Goal: Find specific page/section: Find specific page/section

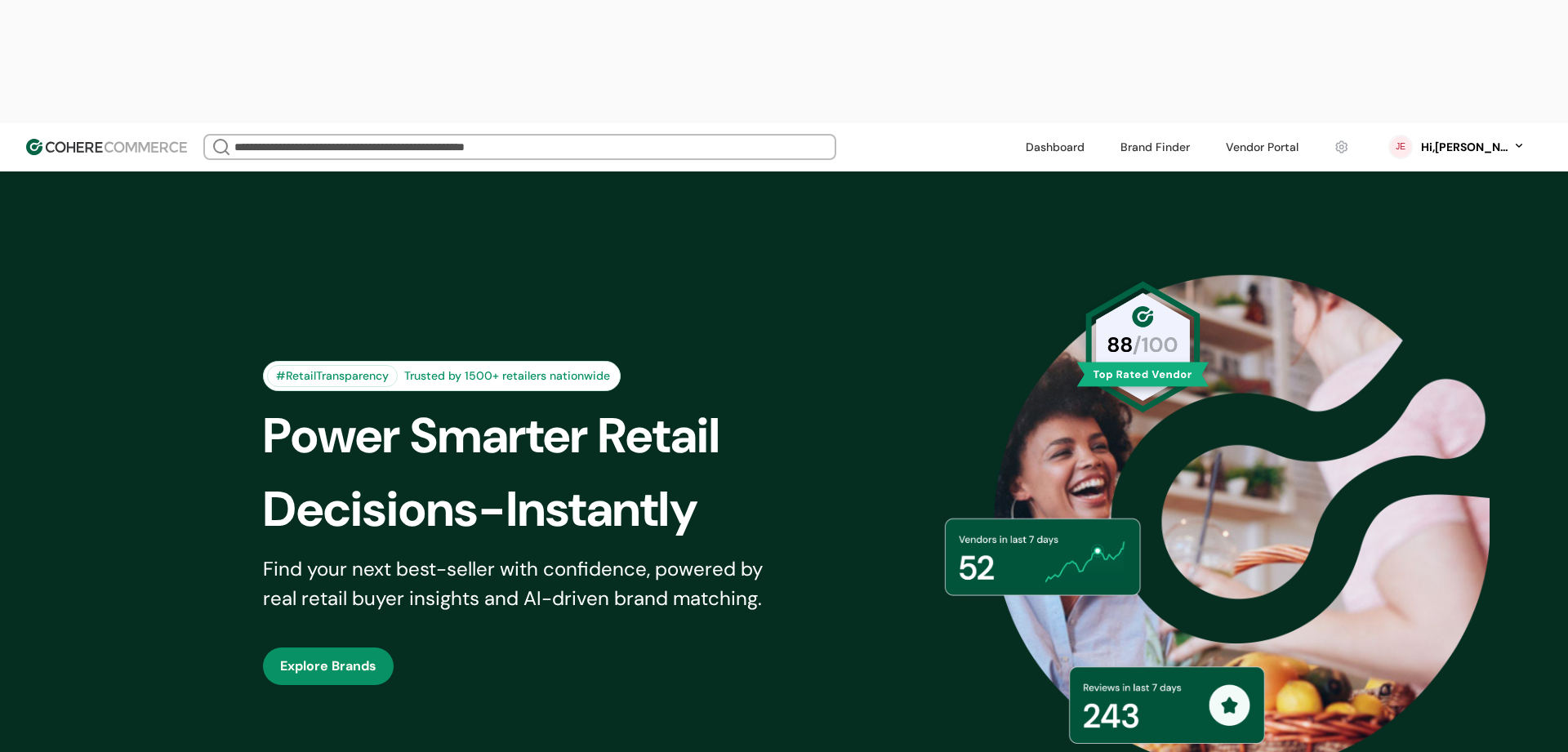
click at [353, 135] on input "search" at bounding box center [520, 147] width 577 height 23
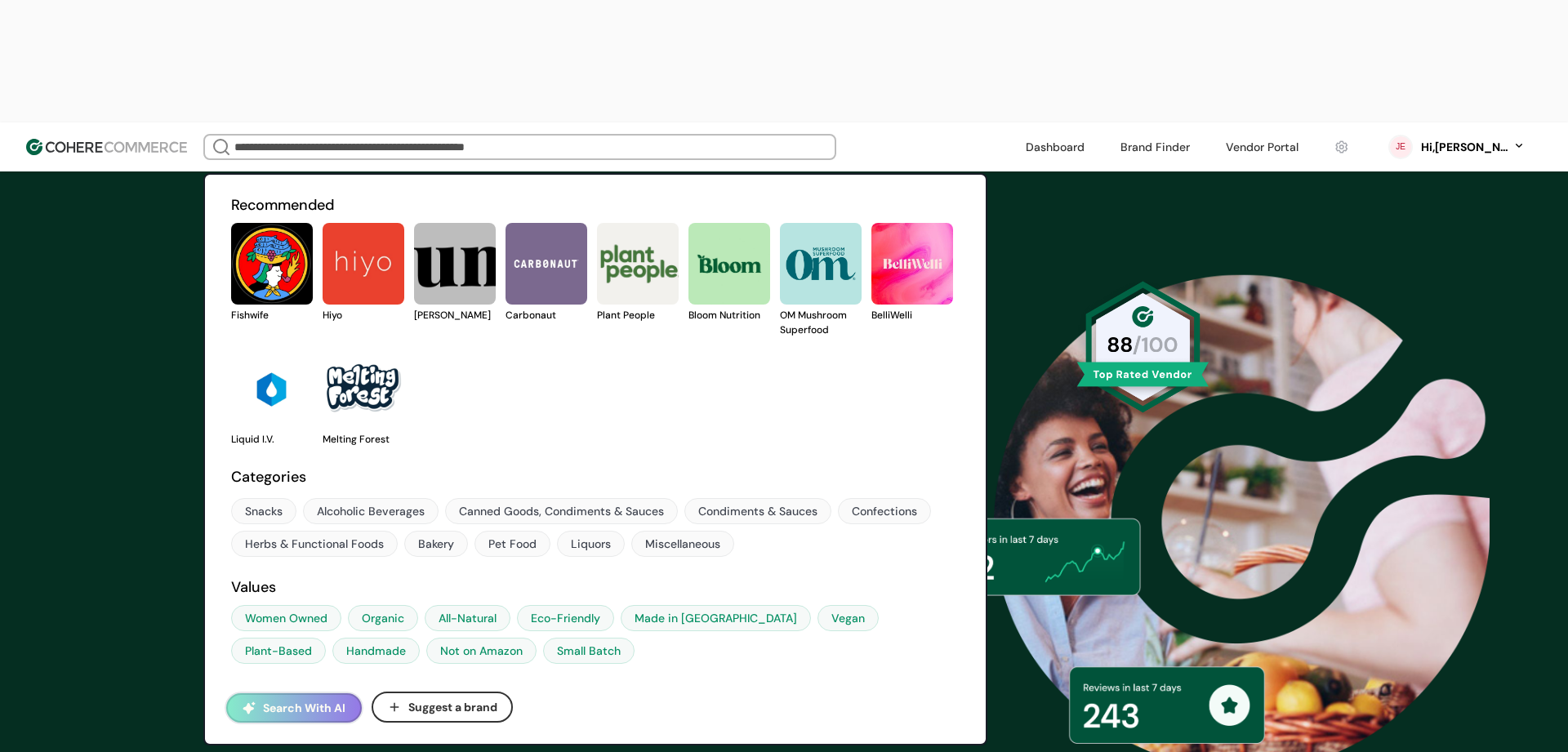
click at [231, 323] on link at bounding box center [231, 323] width 0 height 0
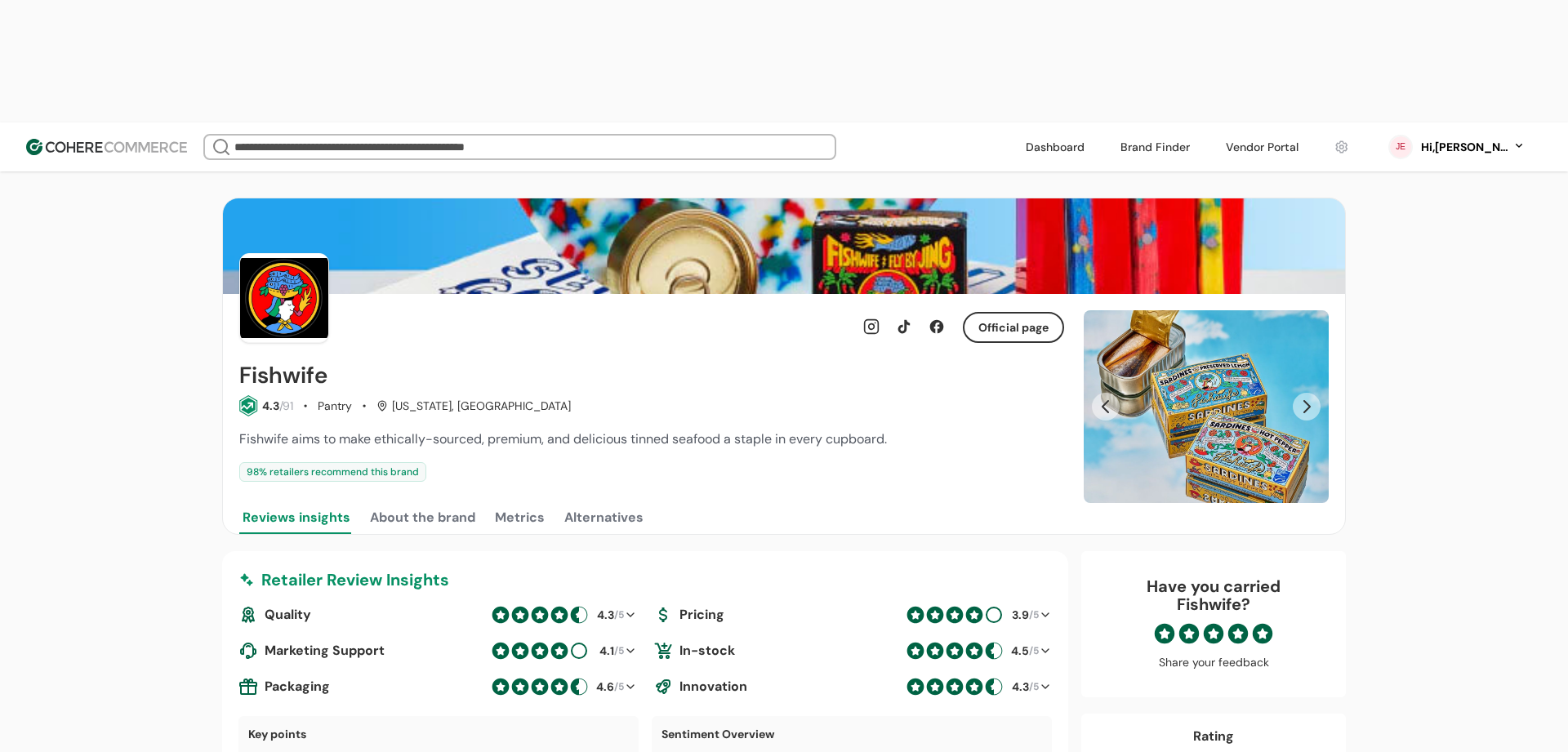
click at [1262, 623] on icon at bounding box center [1262, 633] width 21 height 21
click at [1278, 135] on link at bounding box center [1261, 148] width 92 height 25
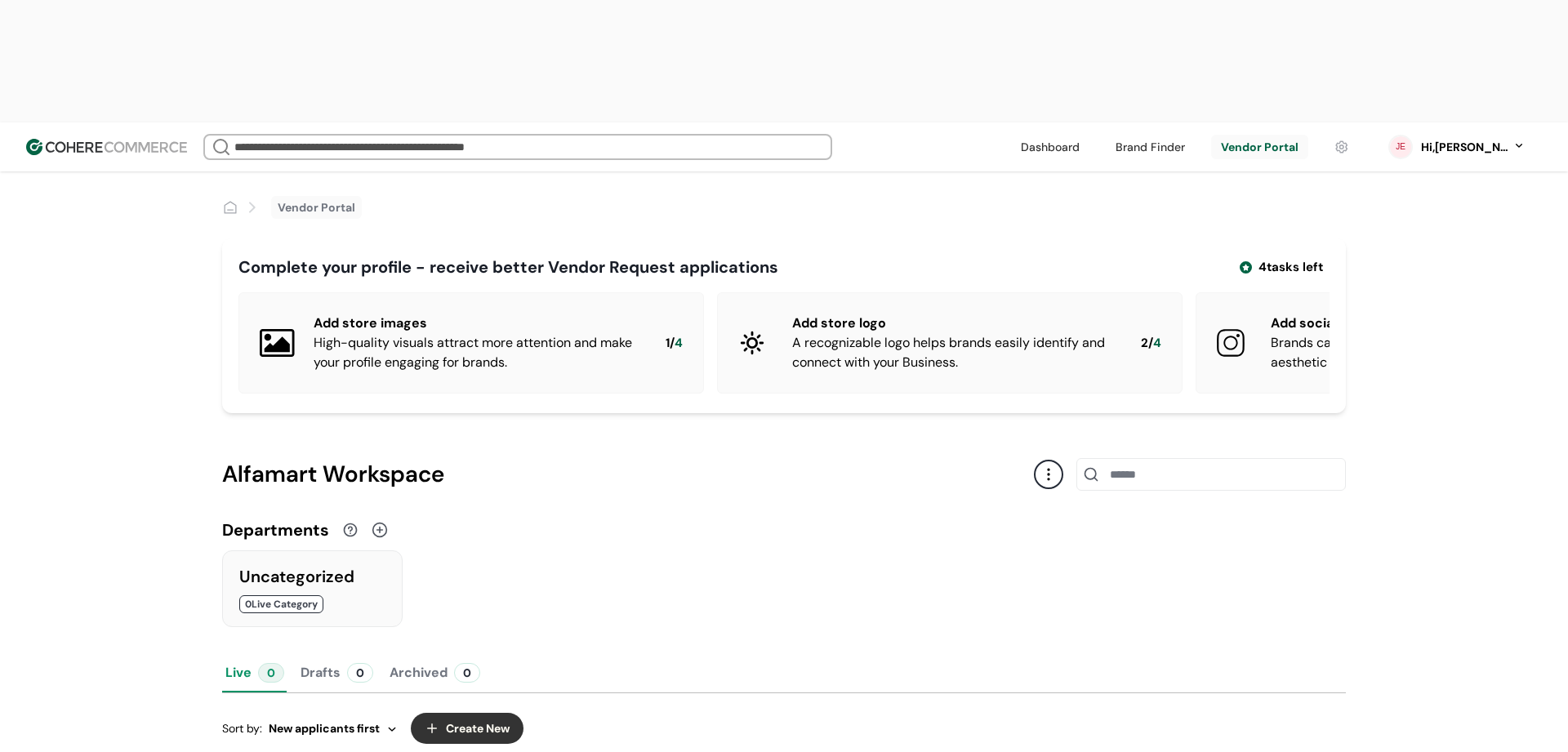
click at [330, 653] on button "Drafts 0" at bounding box center [336, 672] width 79 height 39
click at [376, 653] on div "Live 0 Drafts 0 Archived 0" at bounding box center [784, 673] width 1123 height 40
click at [393, 653] on button "Archived 0" at bounding box center [435, 672] width 97 height 39
click at [244, 653] on button "Live 0" at bounding box center [254, 672] width 66 height 39
click at [1075, 518] on div "Departments" at bounding box center [784, 530] width 1123 height 25
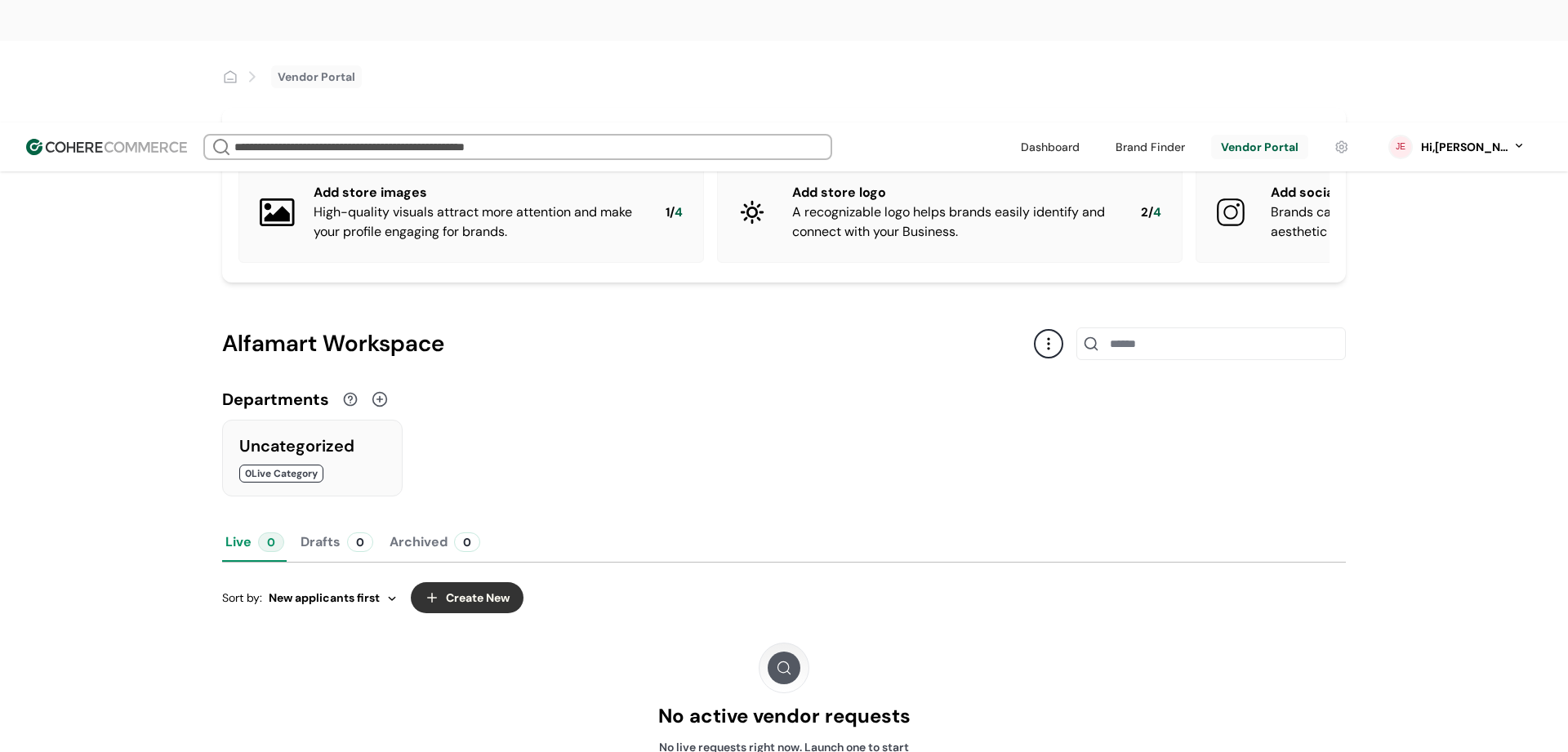
scroll to position [174, 0]
